Goal: Task Accomplishment & Management: Use online tool/utility

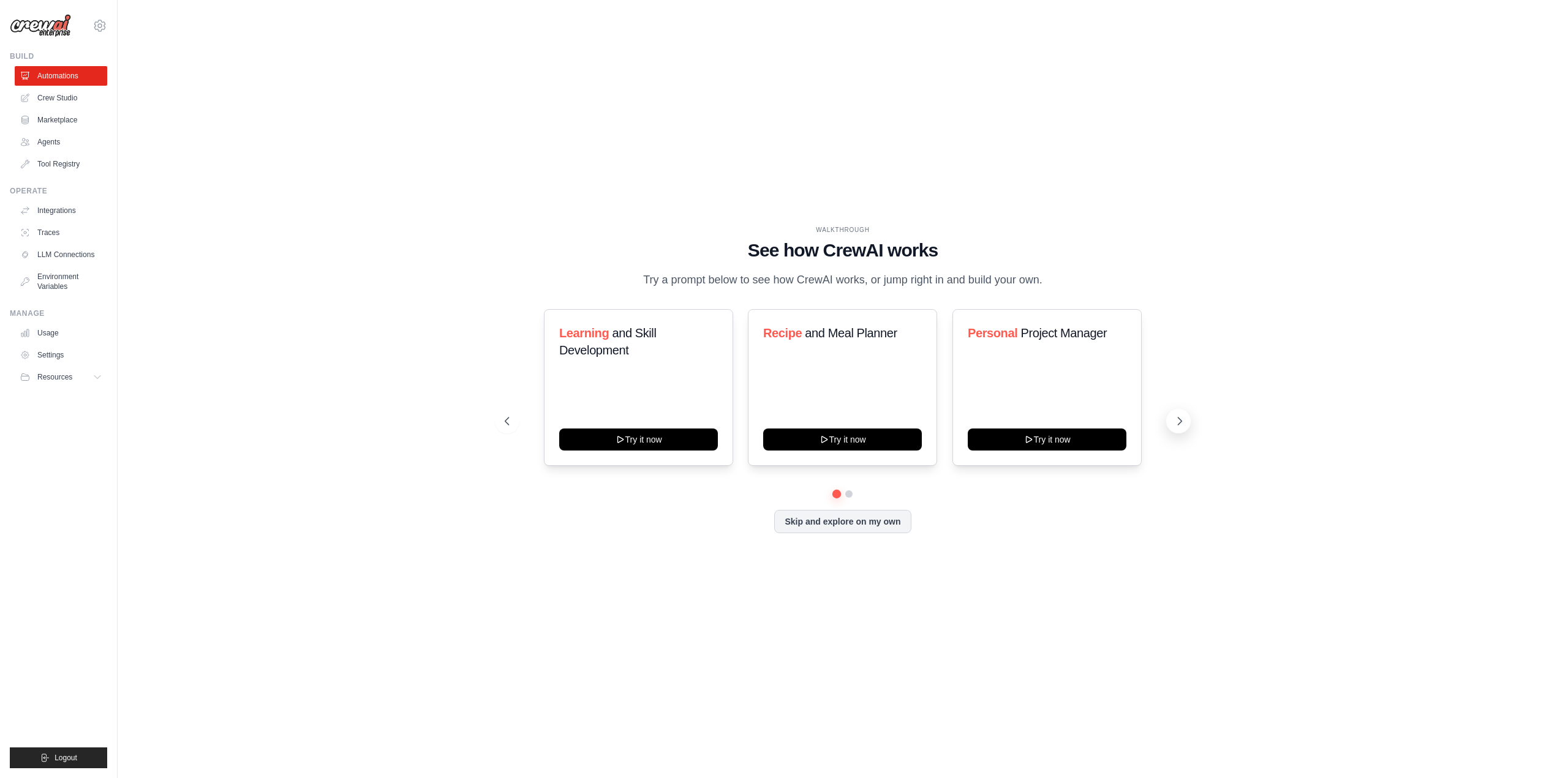
click at [1183, 427] on icon at bounding box center [1179, 421] width 12 height 12
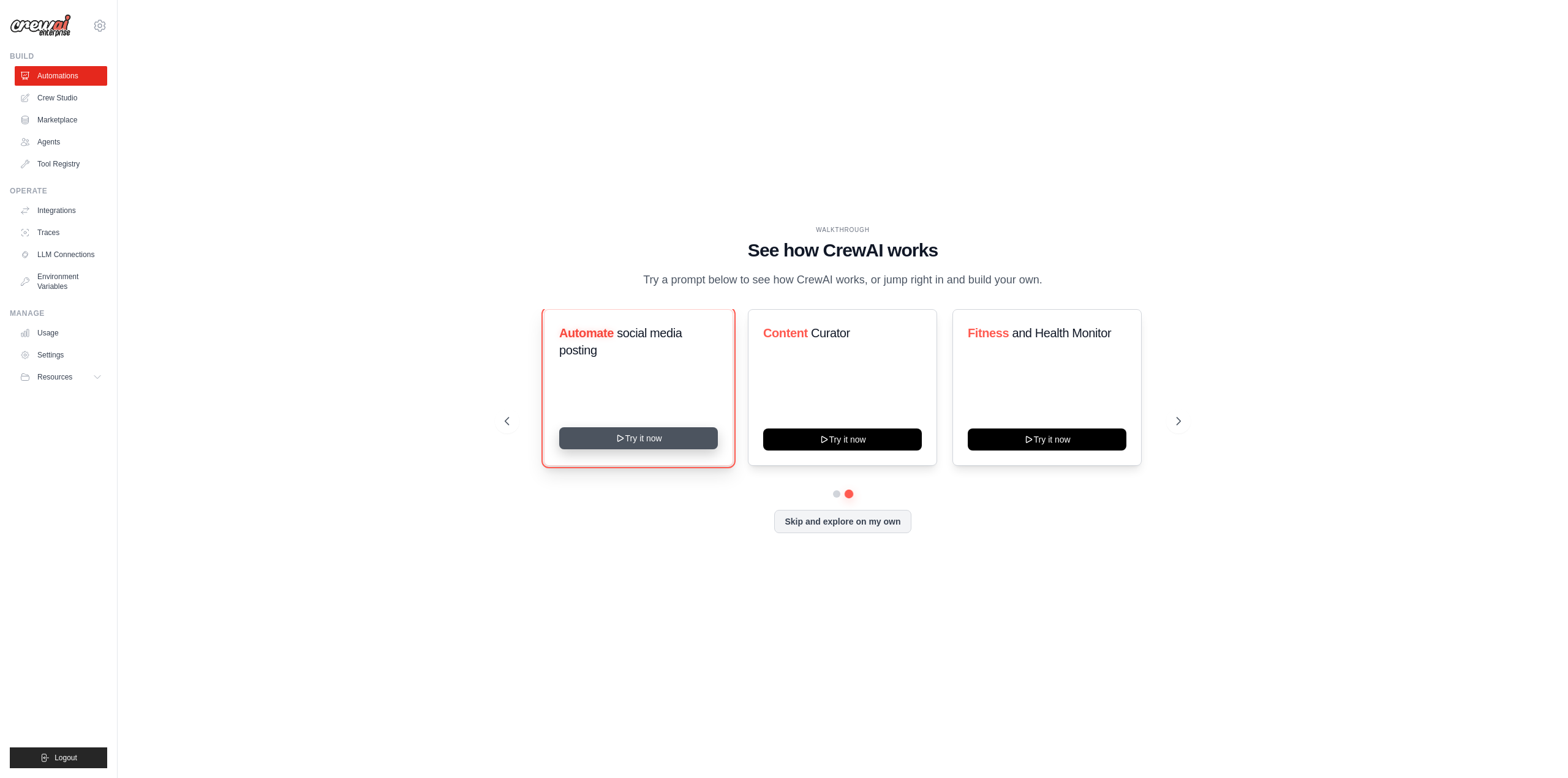
click at [676, 450] on button "Try it now" at bounding box center [638, 438] width 158 height 22
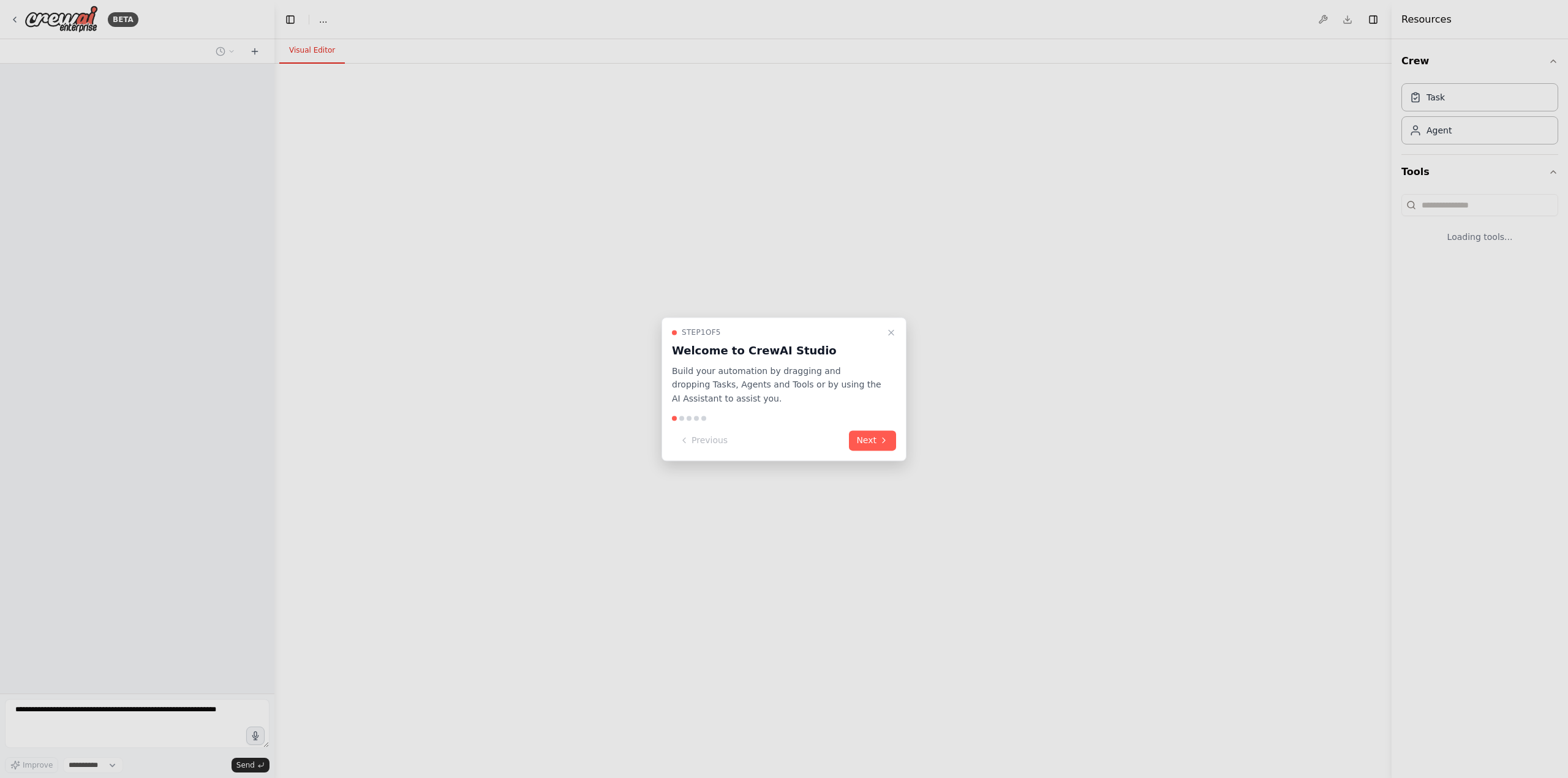
select select "****"
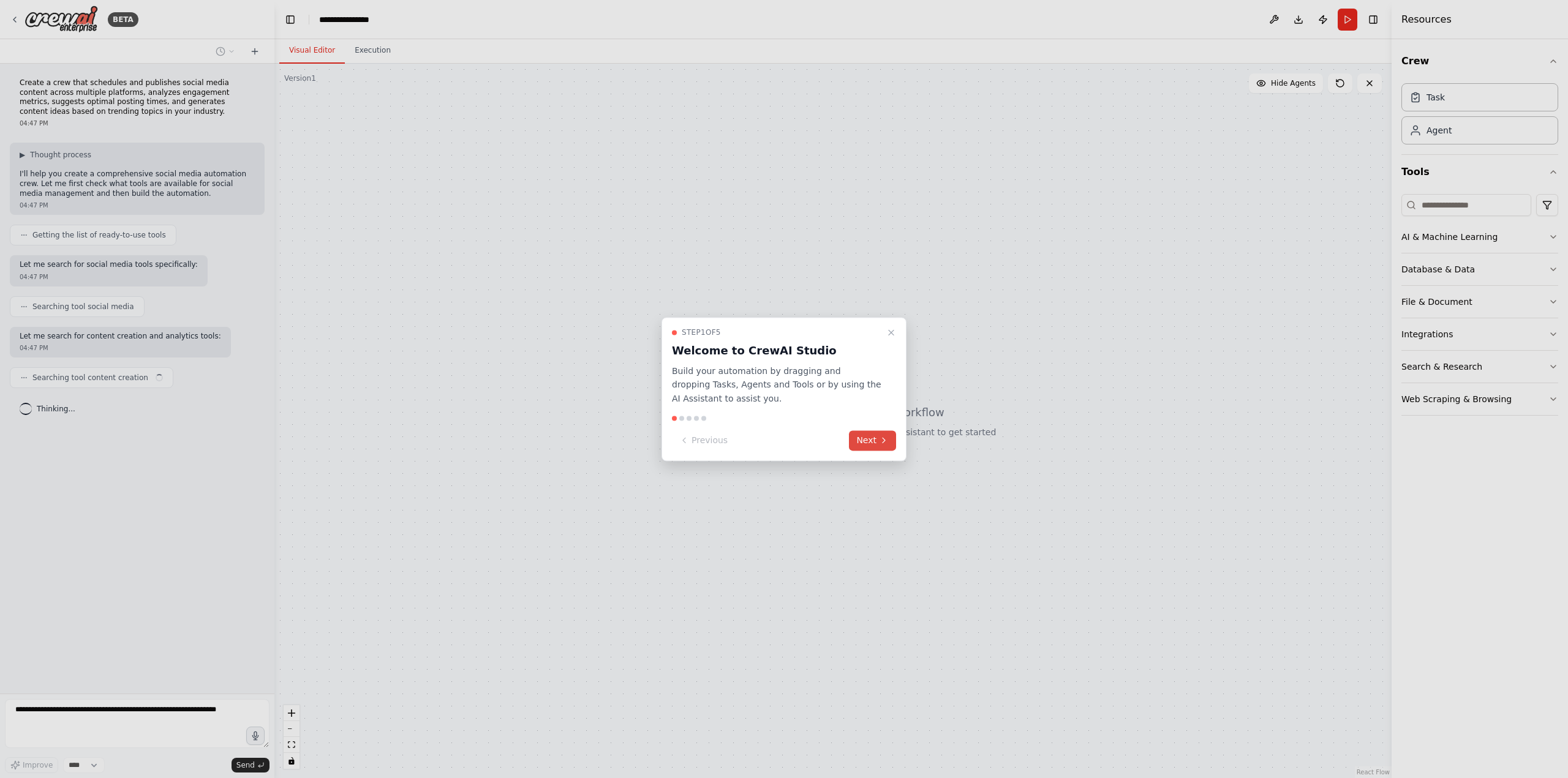
click at [877, 438] on button "Next" at bounding box center [872, 440] width 47 height 20
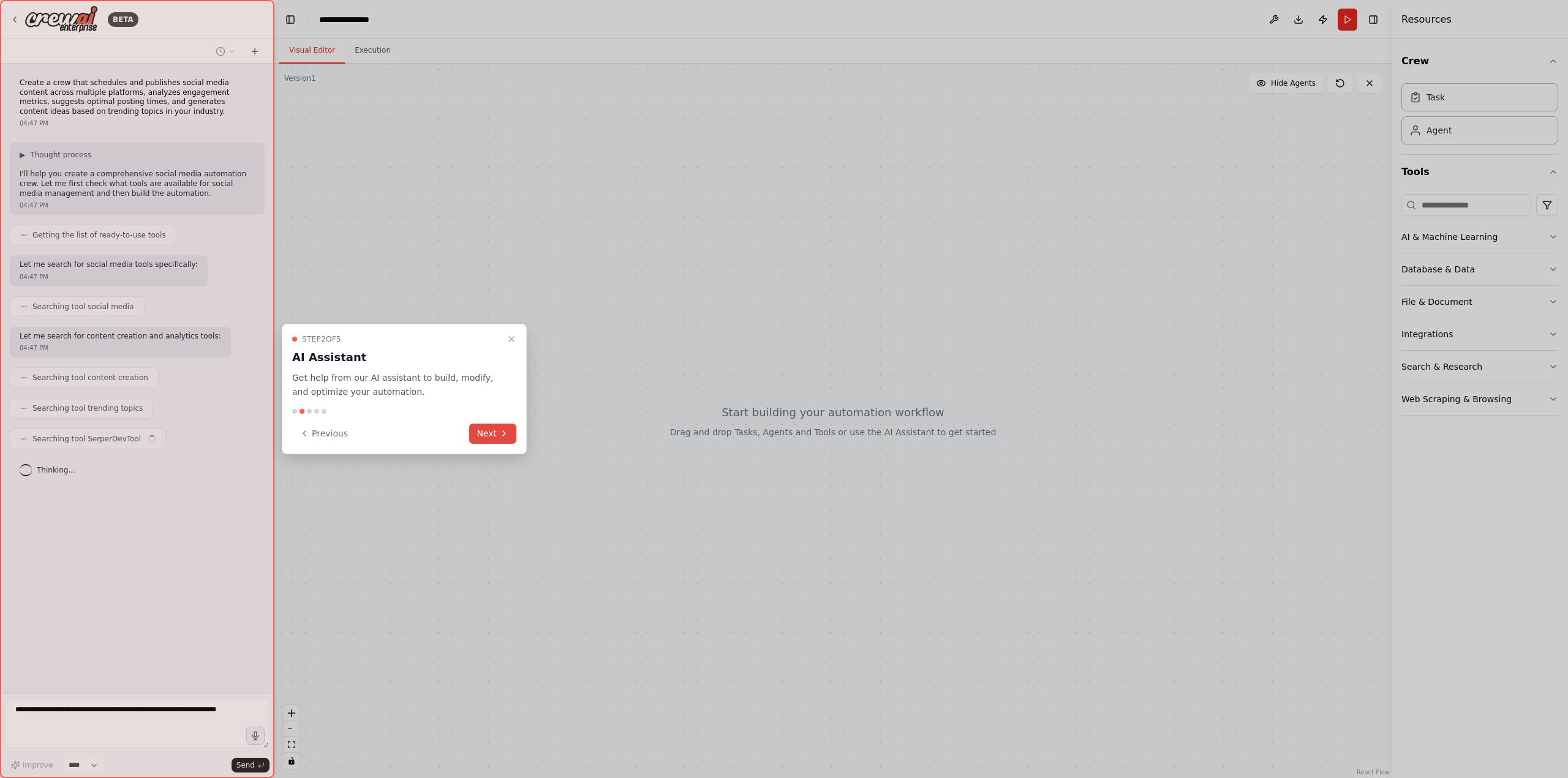
click at [507, 438] on icon at bounding box center [504, 433] width 10 height 10
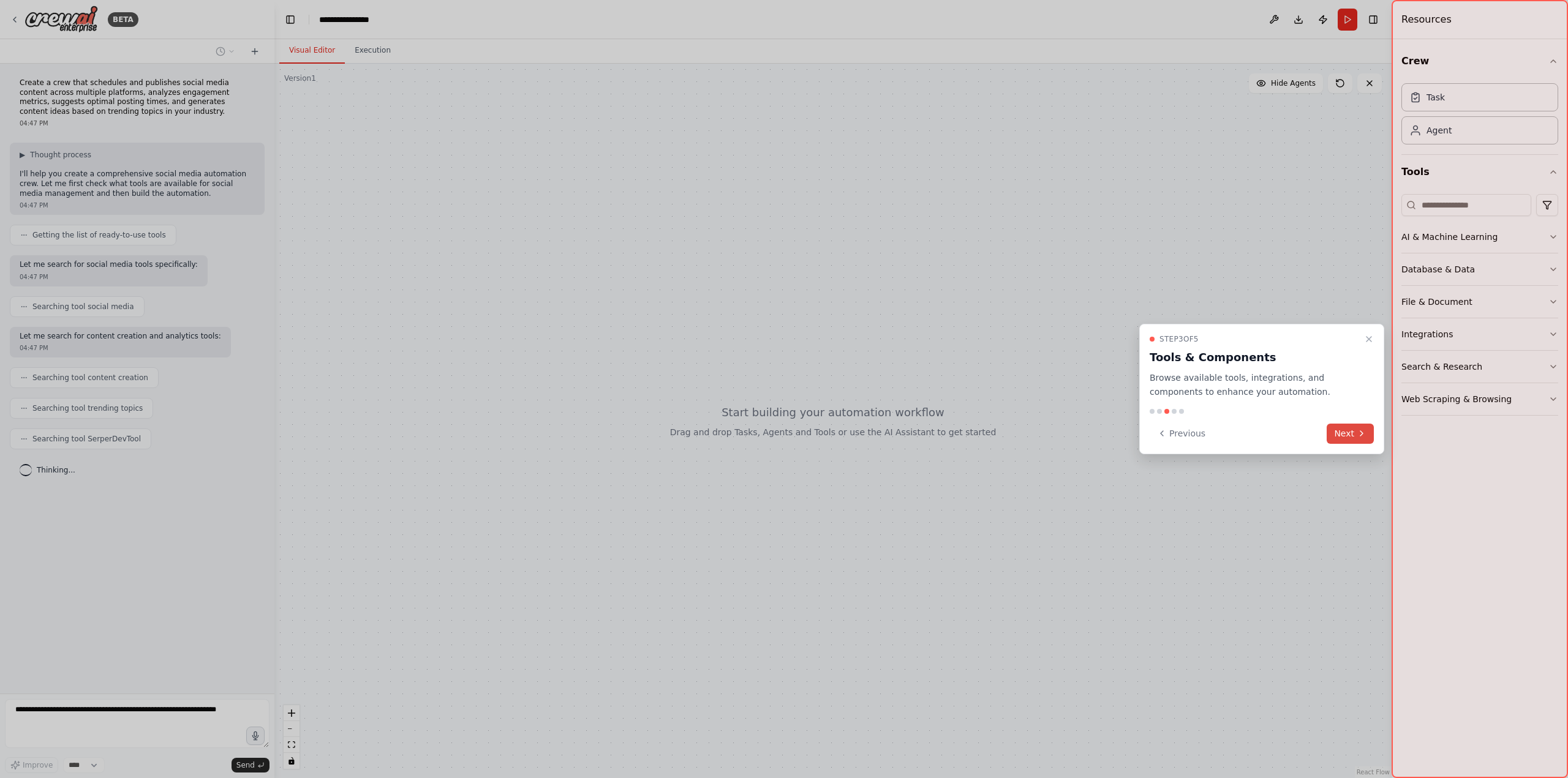
click at [1362, 438] on icon at bounding box center [1362, 433] width 10 height 10
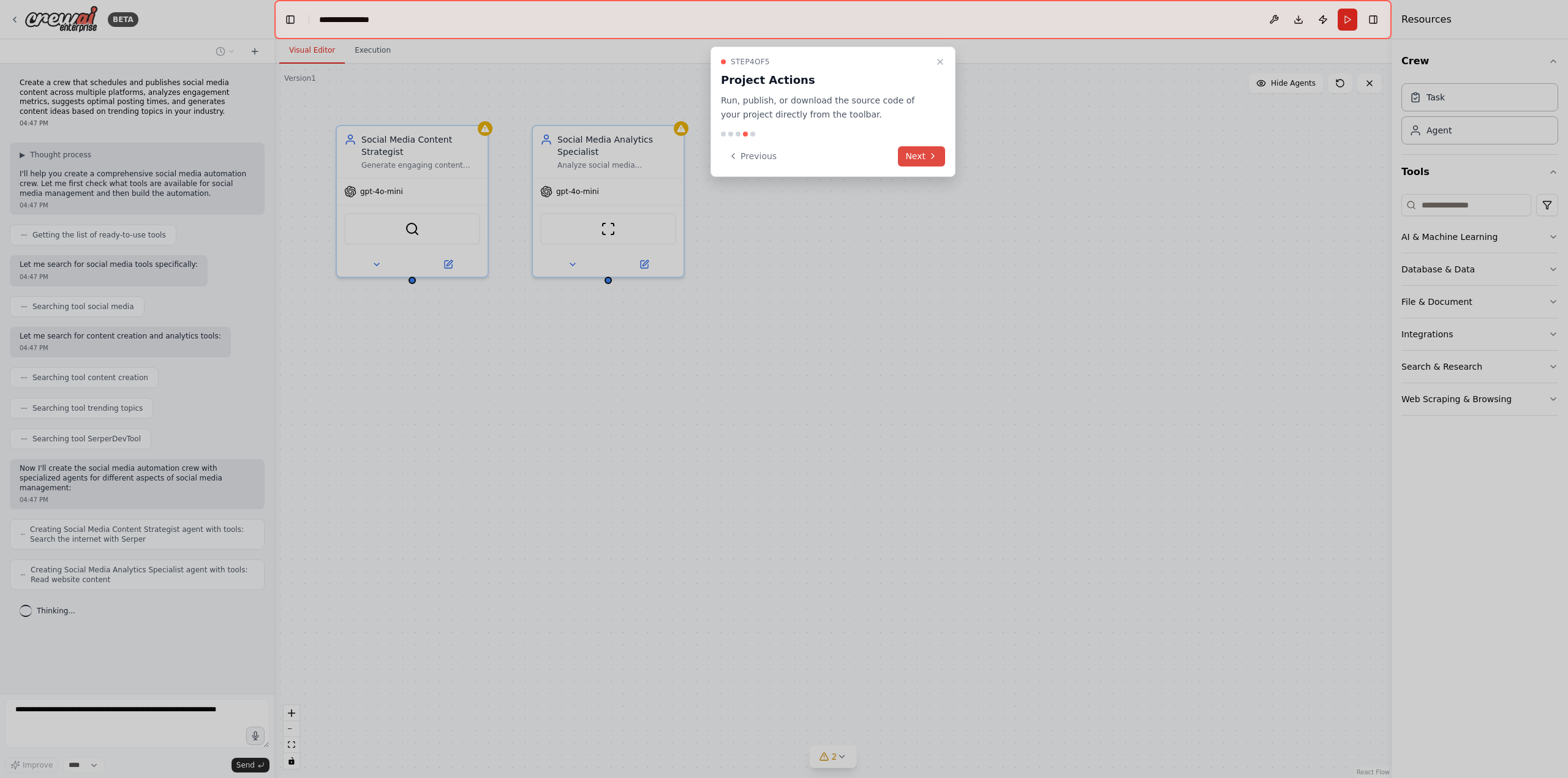
click at [936, 160] on icon at bounding box center [933, 155] width 10 height 10
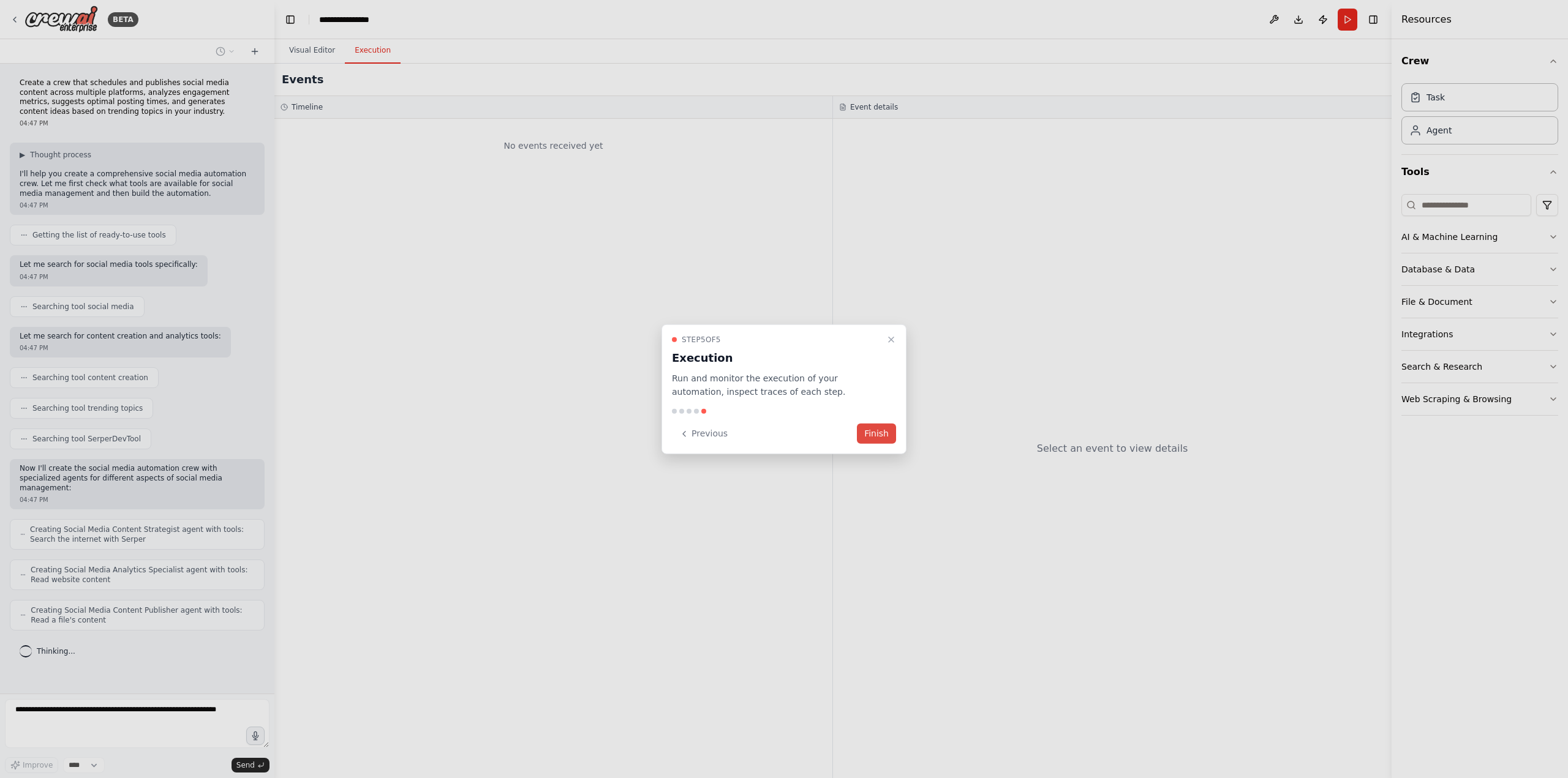
click at [883, 436] on button "Finish" at bounding box center [877, 434] width 39 height 20
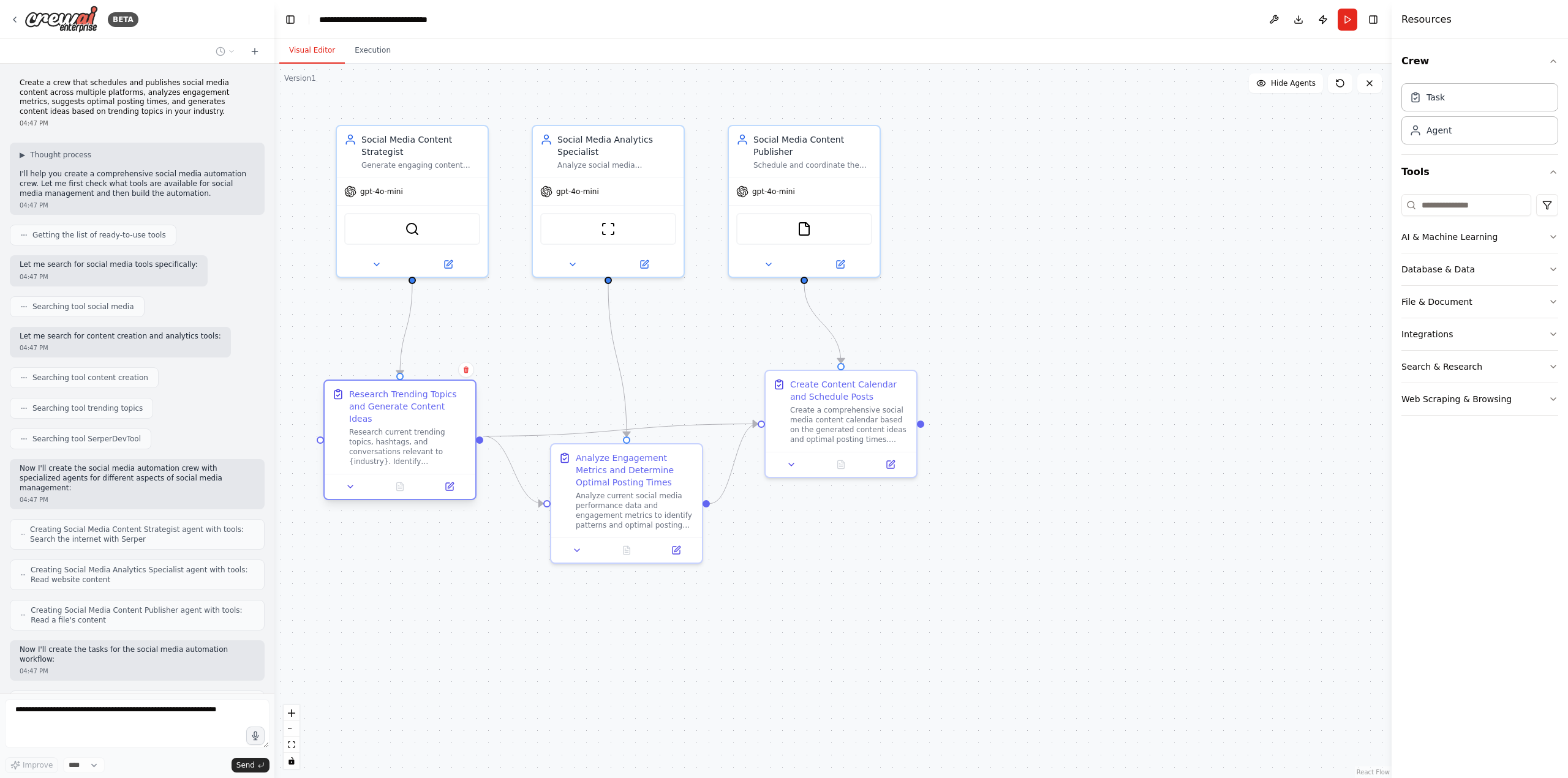
drag, startPoint x: 436, startPoint y: 408, endPoint x: 423, endPoint y: 421, distance: 18.4
click at [423, 427] on div "Research current trending topics, hashtags, and conversations relevant to {indu…" at bounding box center [408, 447] width 118 height 39
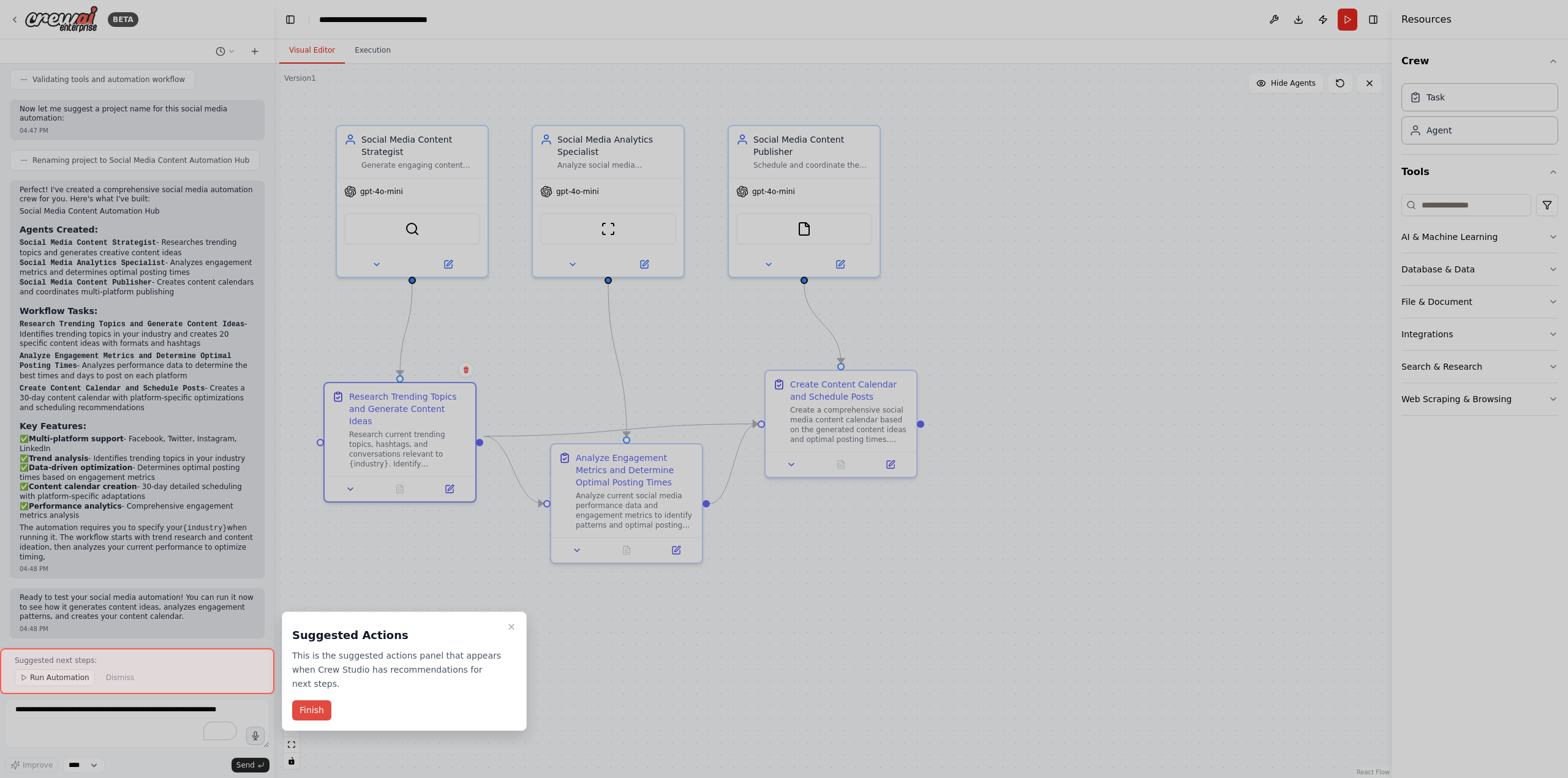
click at [318, 706] on button "Finish" at bounding box center [312, 710] width 39 height 20
